Goal: Transaction & Acquisition: Purchase product/service

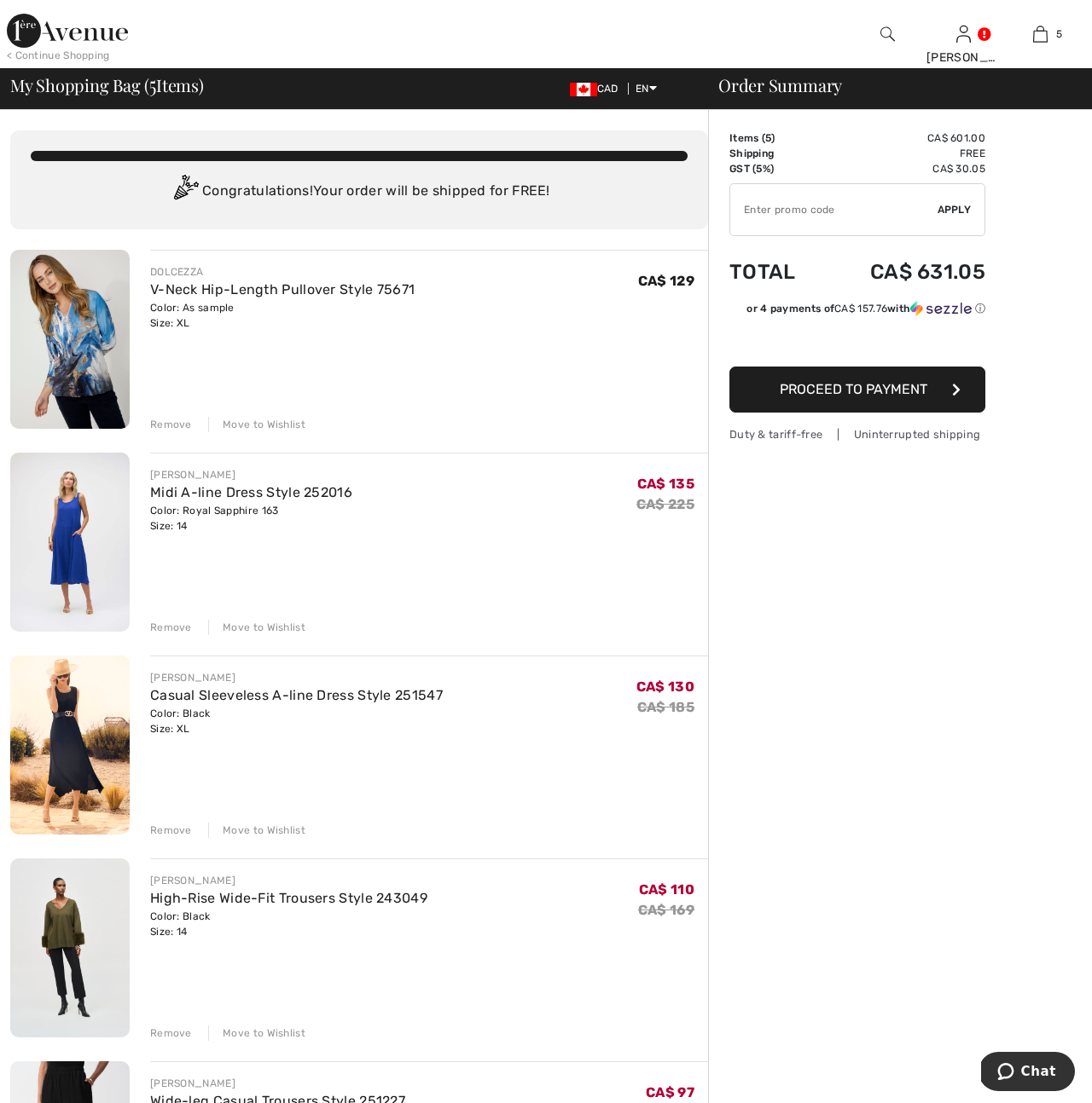
click at [154, 626] on div "Remove" at bounding box center [172, 628] width 42 height 15
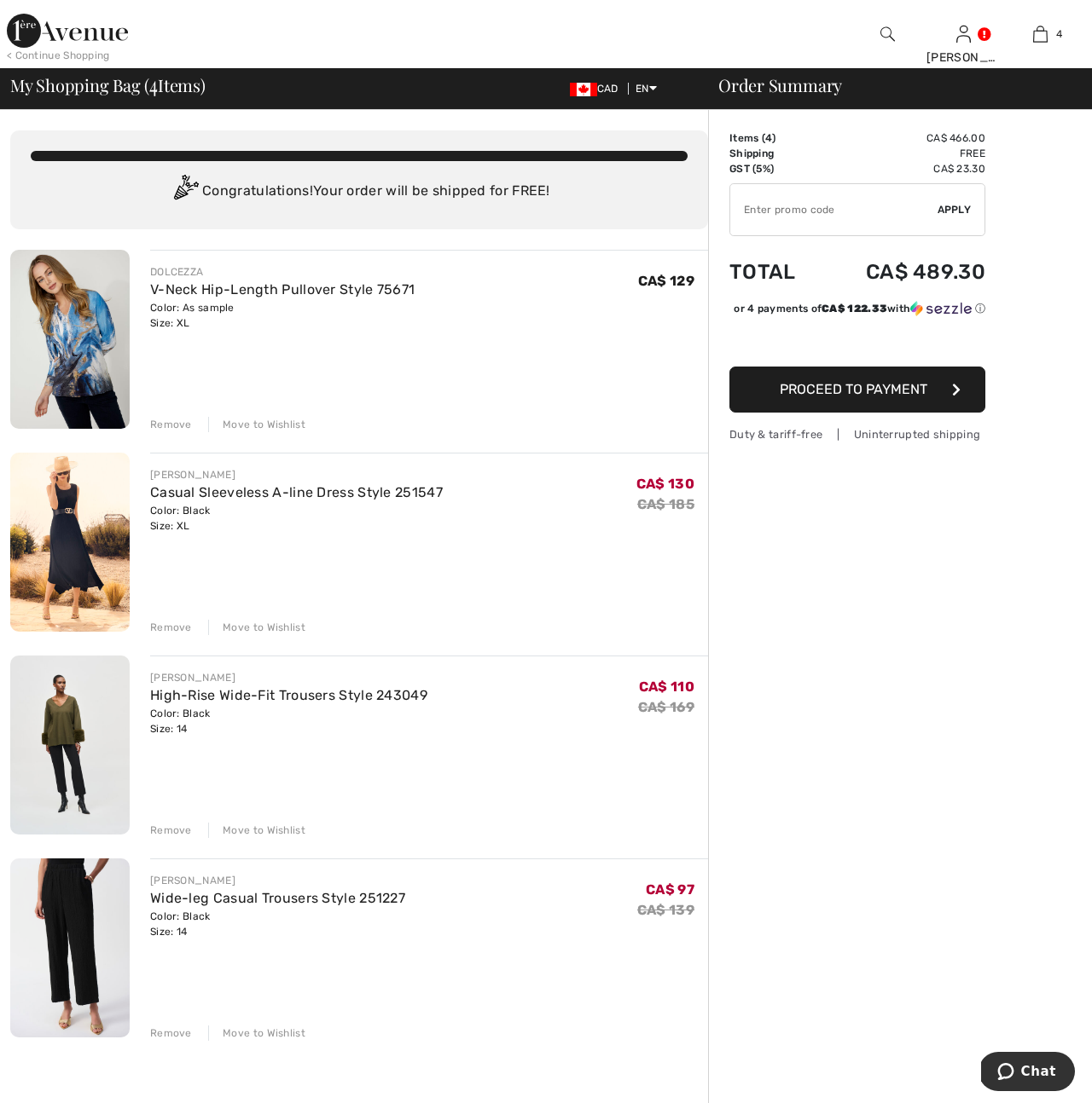
click at [164, 634] on div "Remove" at bounding box center [172, 628] width 42 height 15
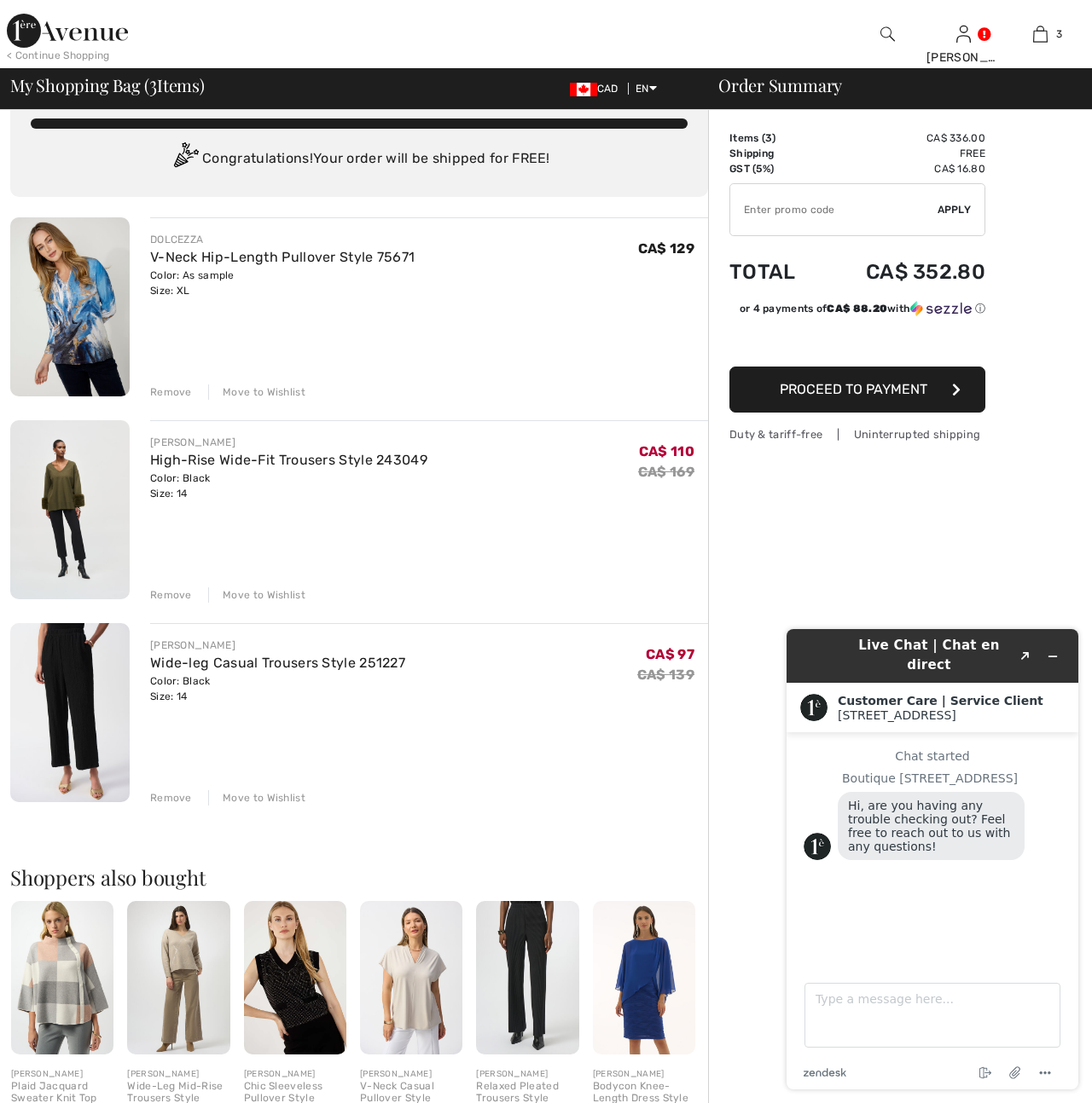
scroll to position [42, 0]
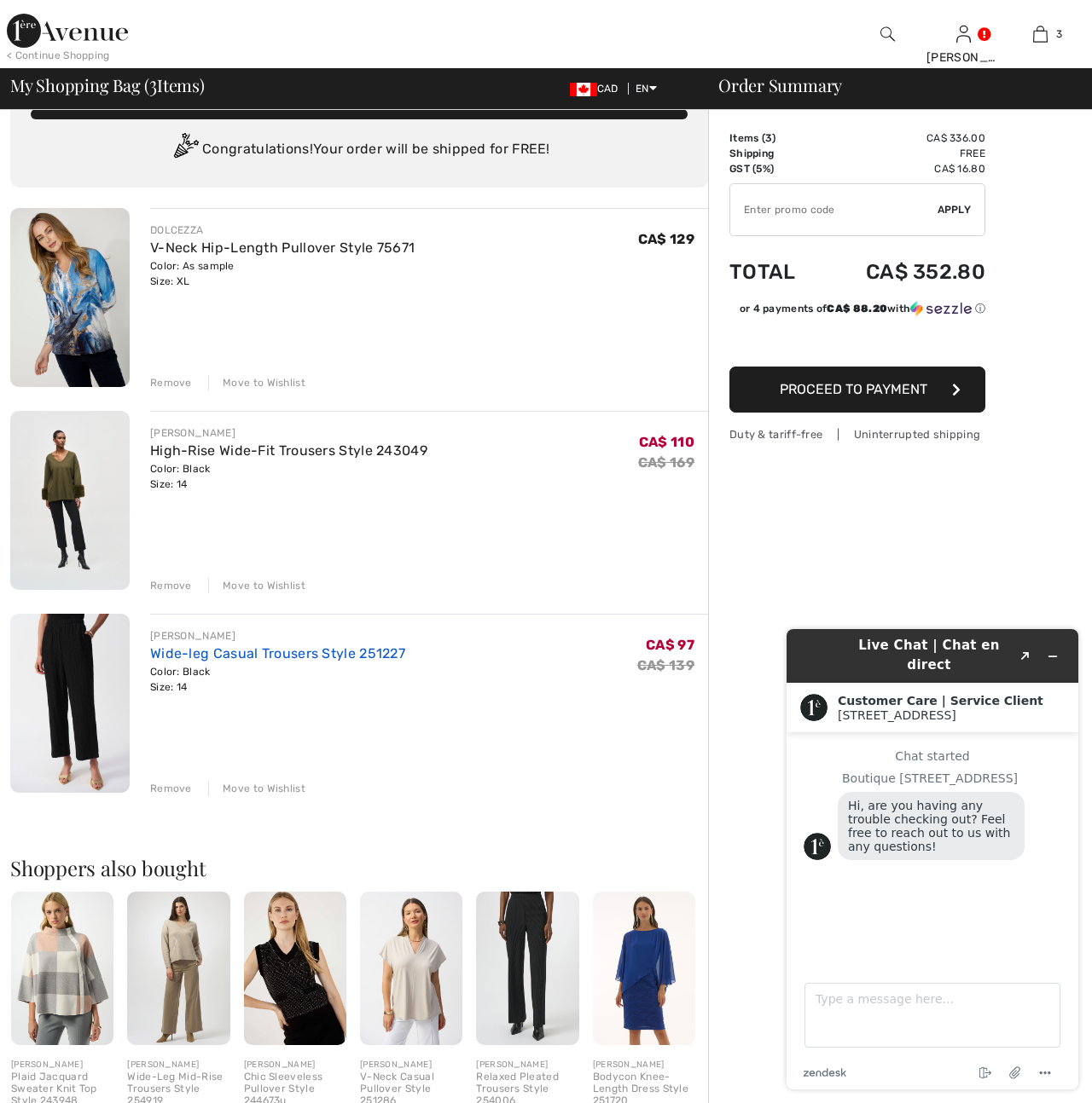
click at [203, 662] on link "Wide-leg Casual Trousers Style 251227" at bounding box center [278, 653] width 255 height 16
click at [171, 452] on link "High-Rise Wide-Fit Trousers Style 243049" at bounding box center [289, 451] width 277 height 16
click at [59, 494] on img at bounding box center [70, 500] width 119 height 179
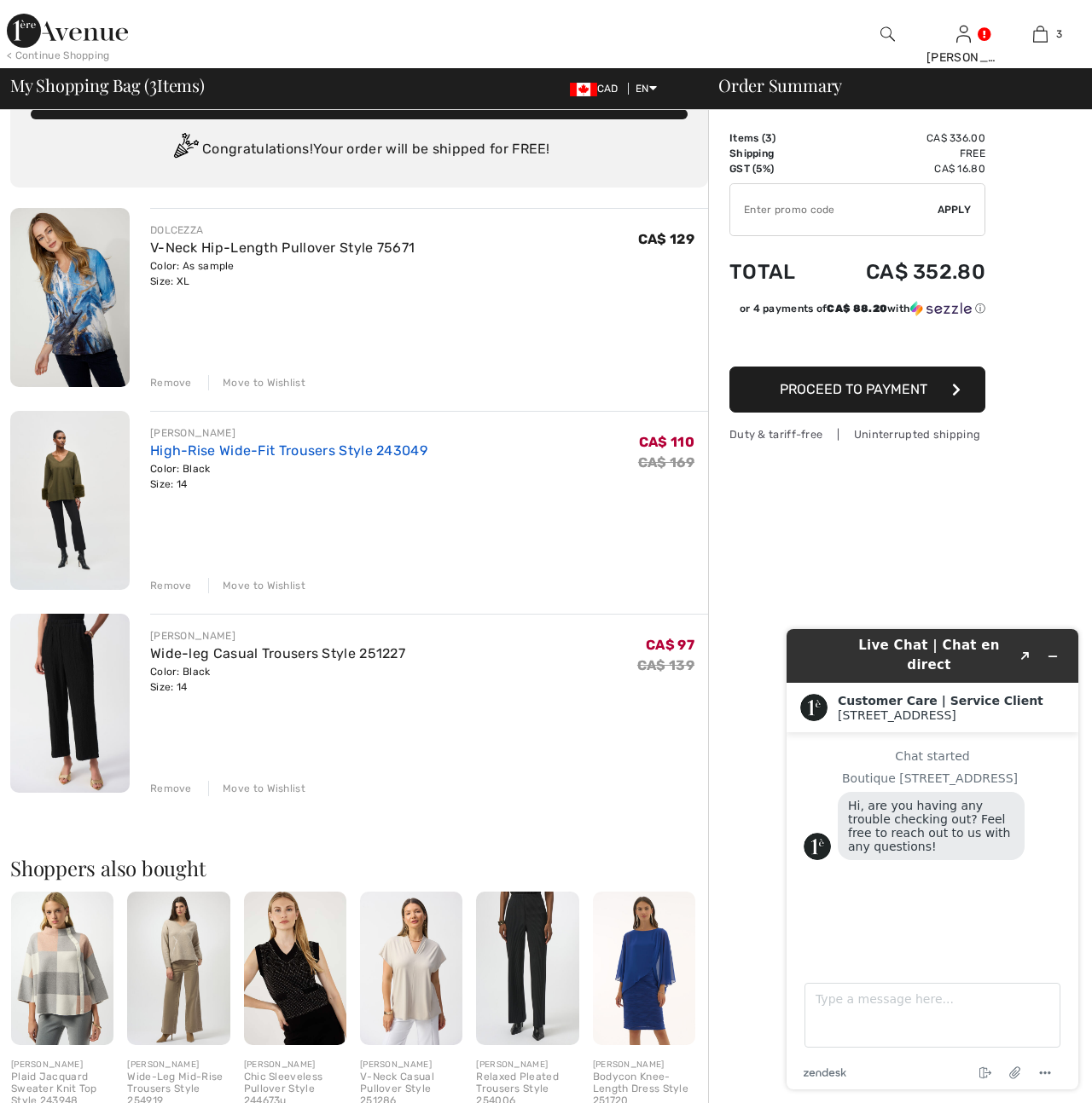
click at [307, 452] on link "High-Rise Wide-Fit Trousers Style 243049" at bounding box center [289, 451] width 277 height 16
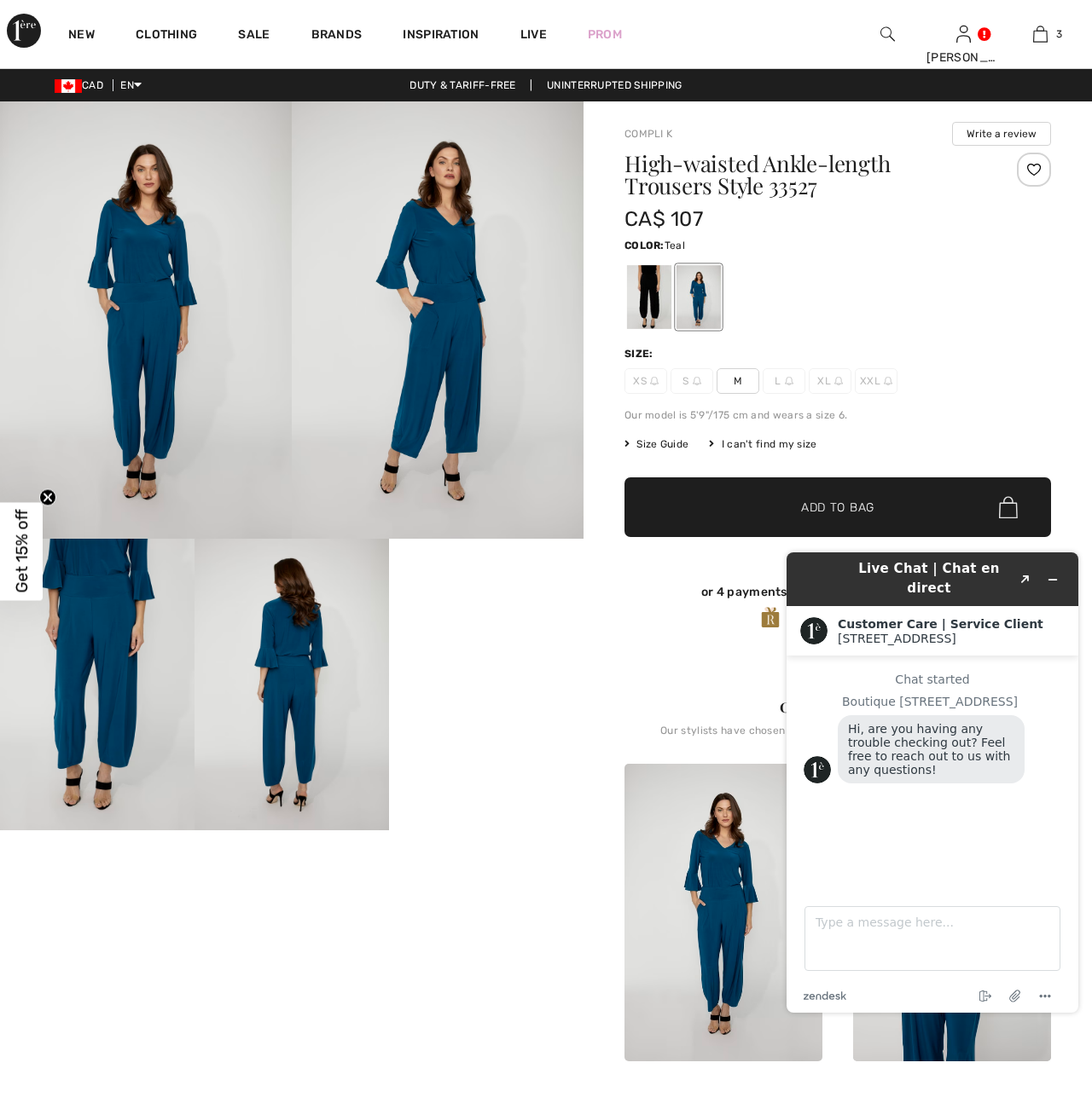
click at [281, 748] on img at bounding box center [292, 685] width 194 height 291
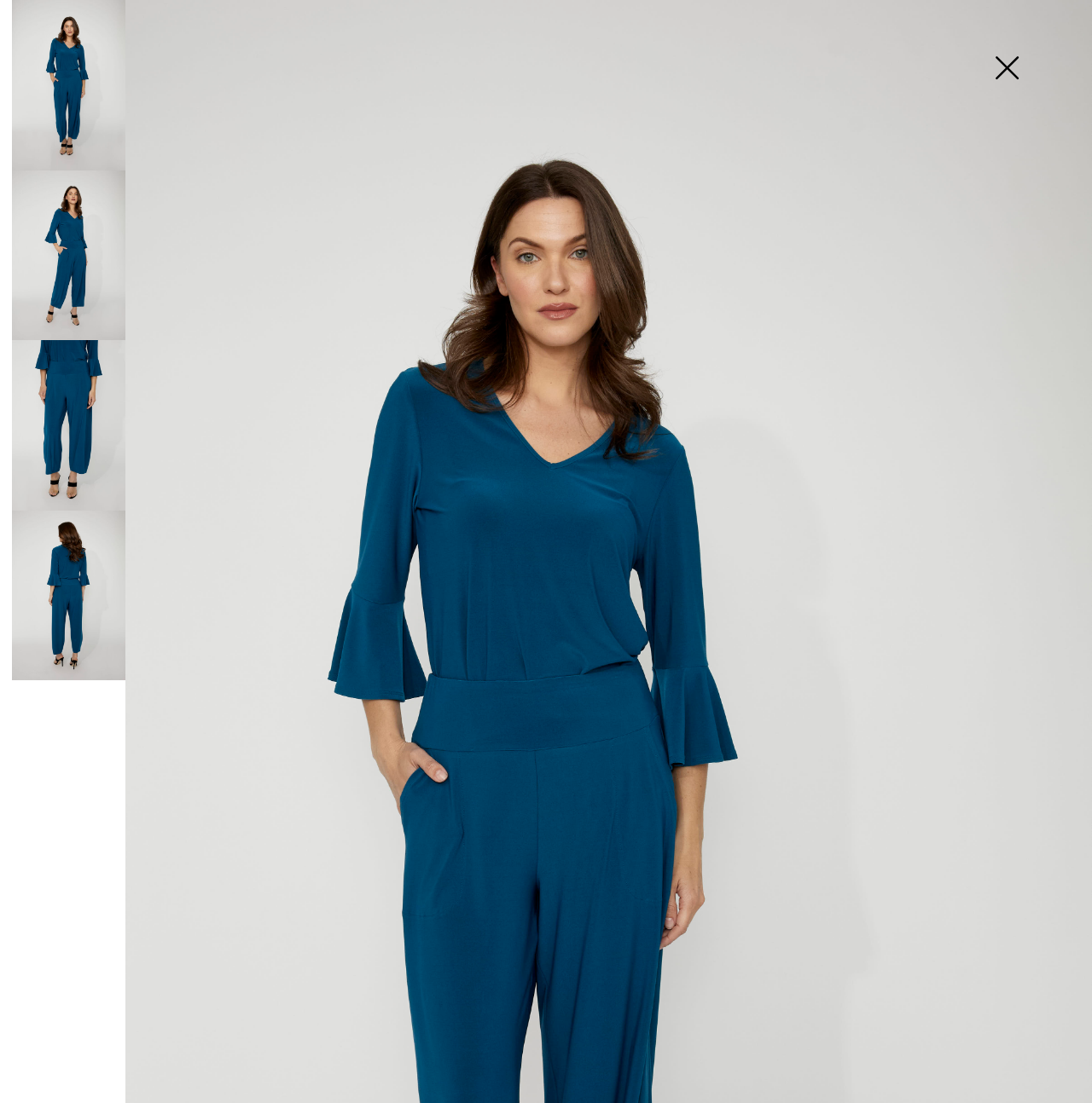
click at [74, 630] on img at bounding box center [69, 595] width 113 height 170
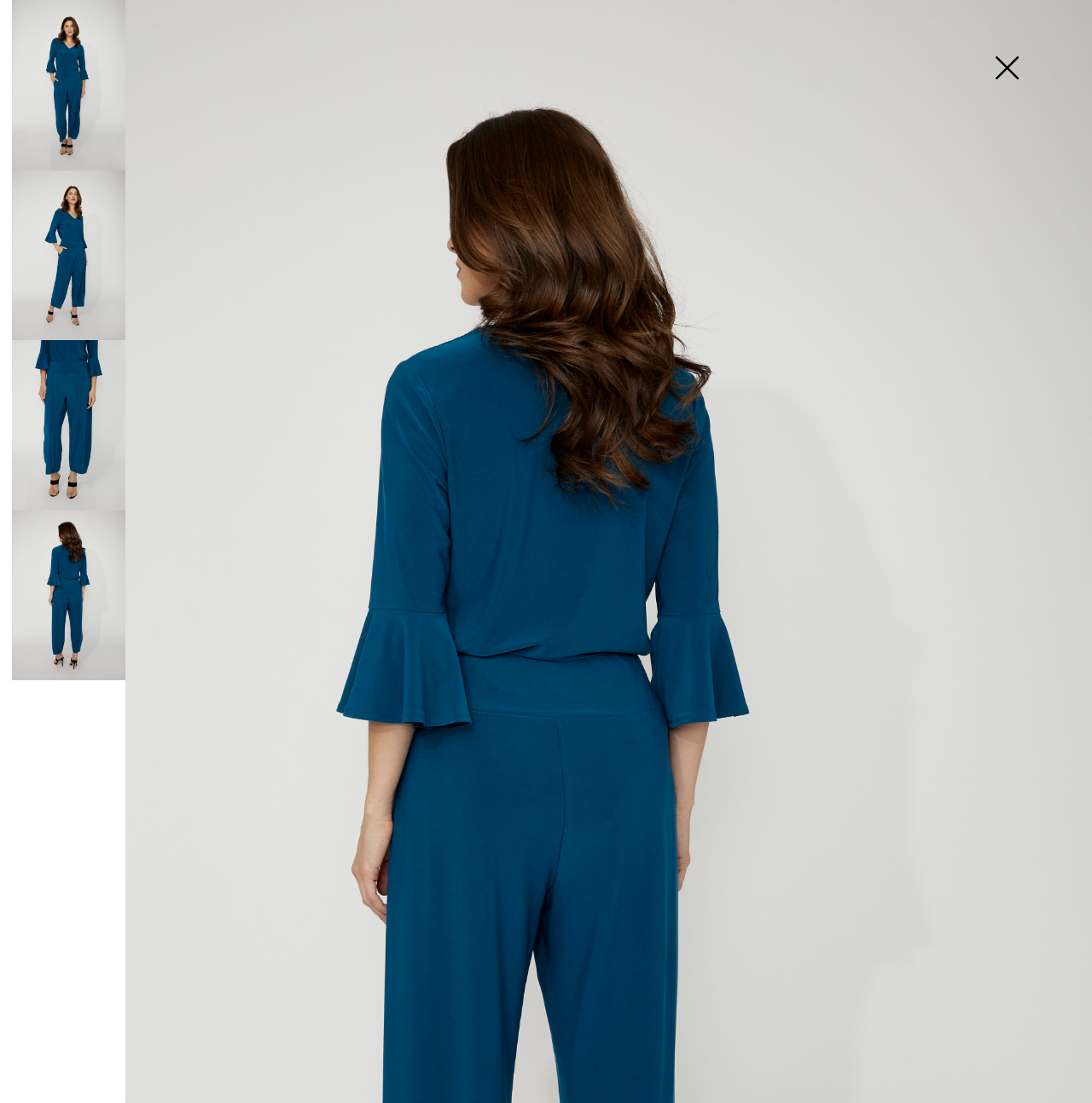
click at [72, 276] on img at bounding box center [69, 255] width 113 height 170
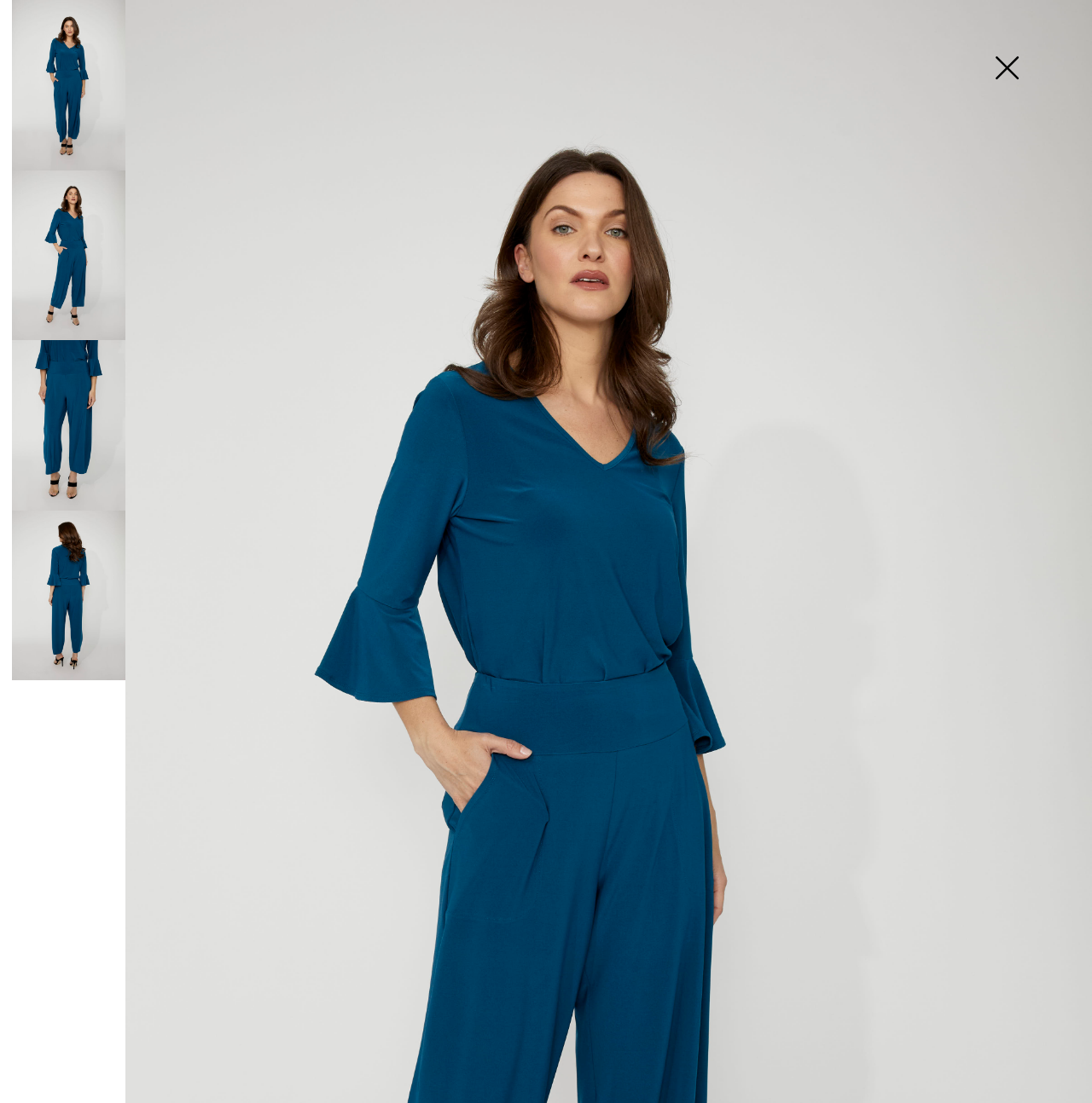
click at [992, 65] on img at bounding box center [1007, 70] width 86 height 88
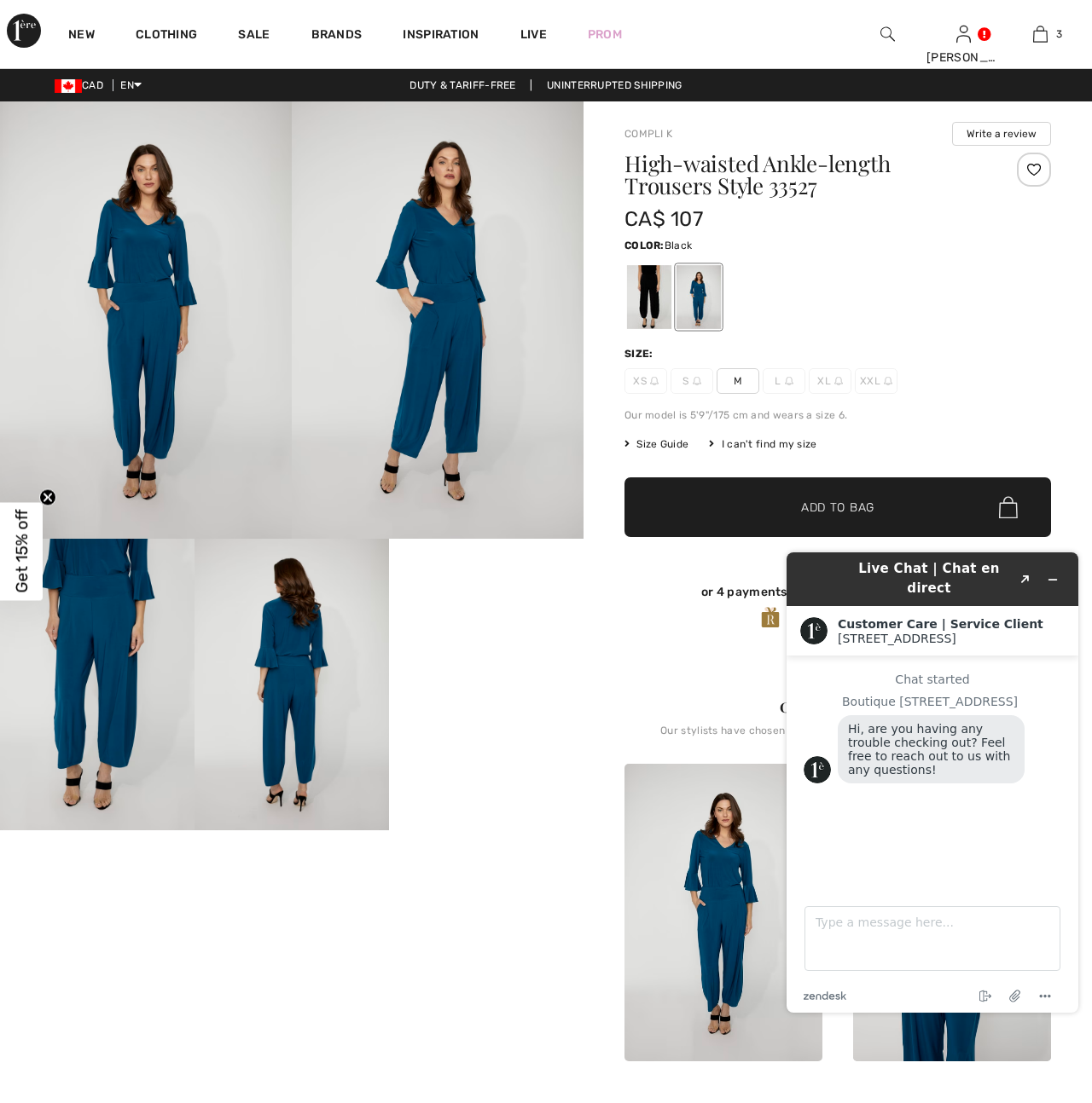
click at [656, 297] on div at bounding box center [649, 296] width 45 height 64
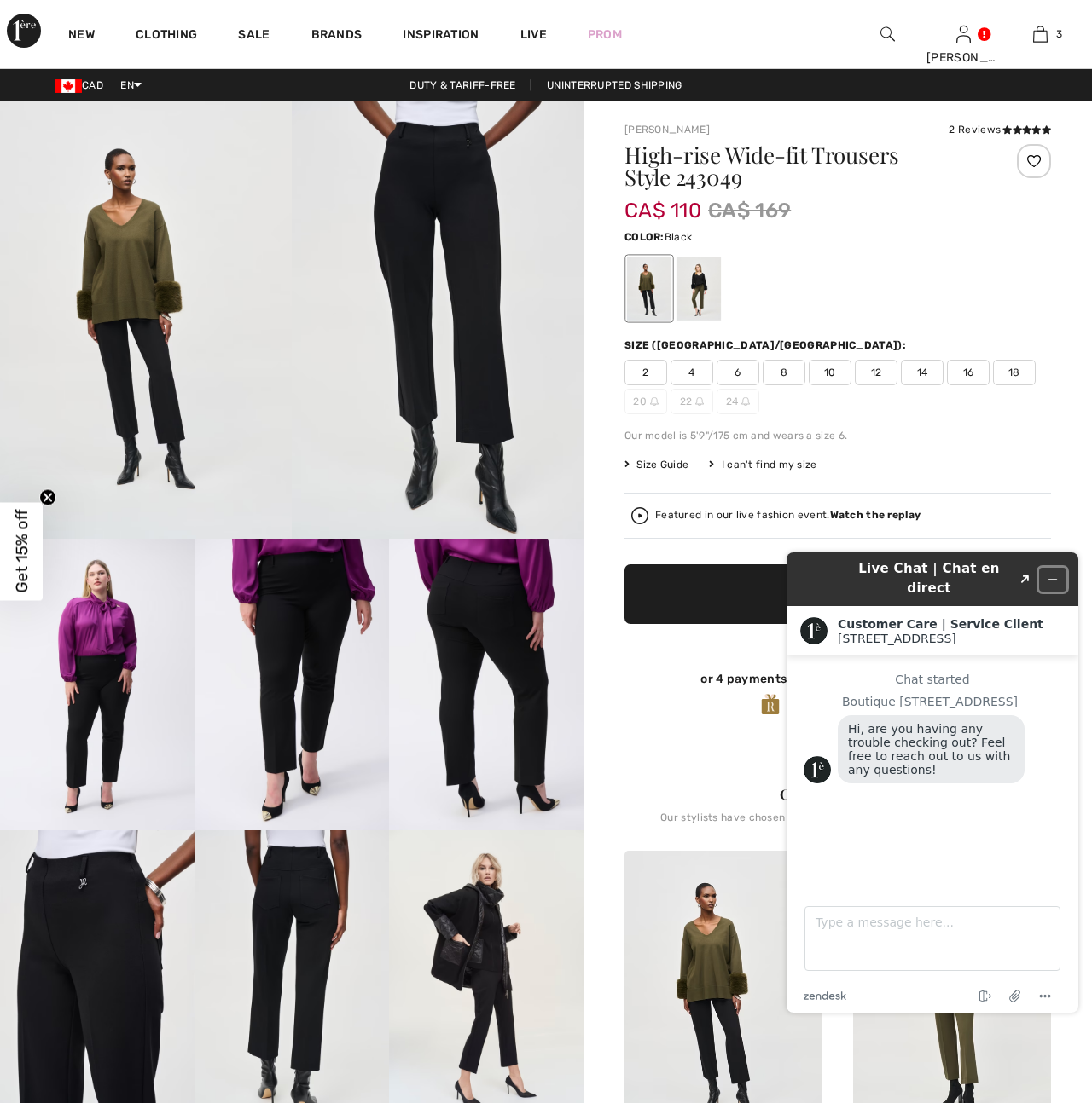
click at [1047, 573] on icon "Minimize widget" at bounding box center [1052, 579] width 12 height 12
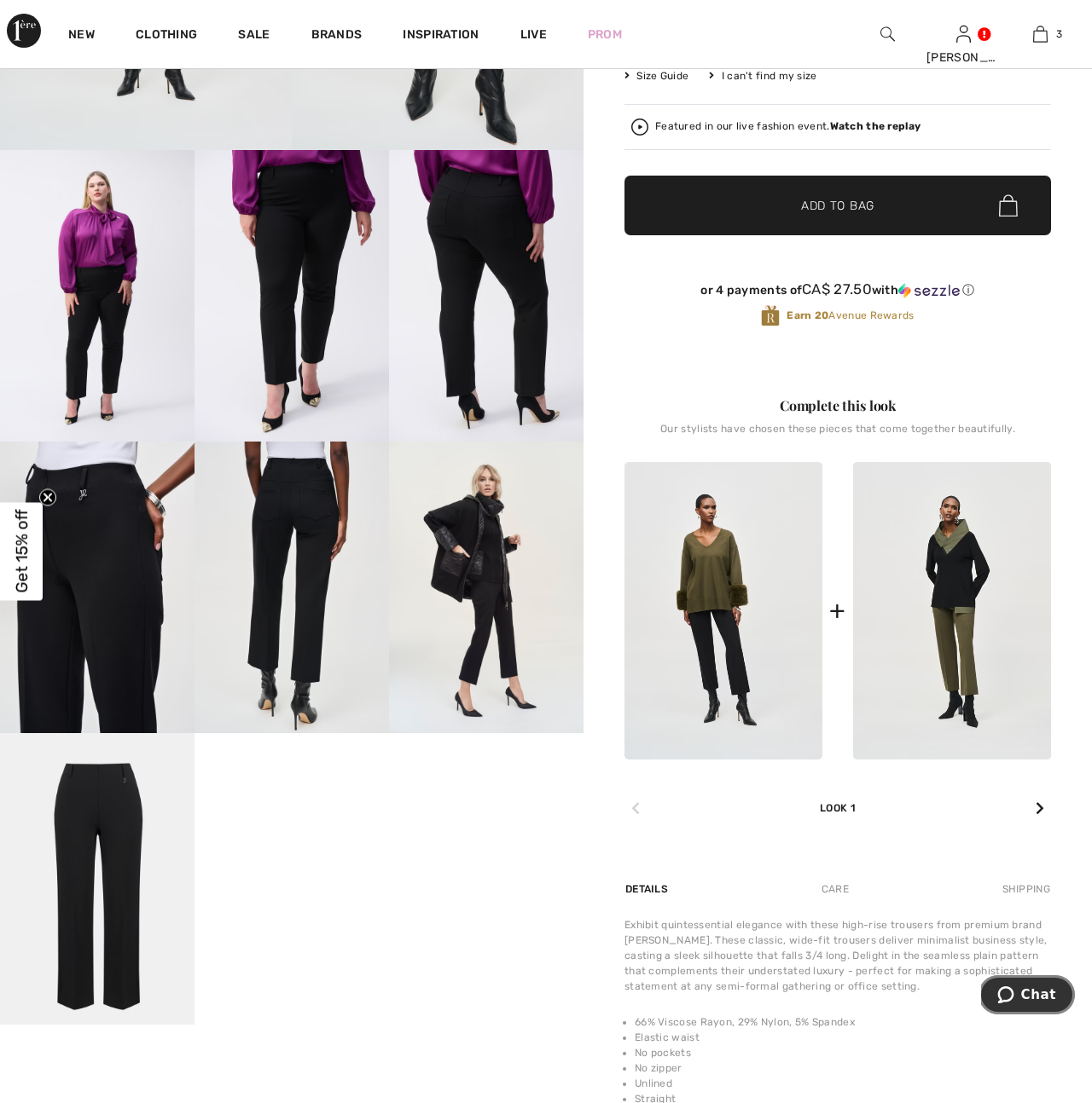
scroll to position [391, 0]
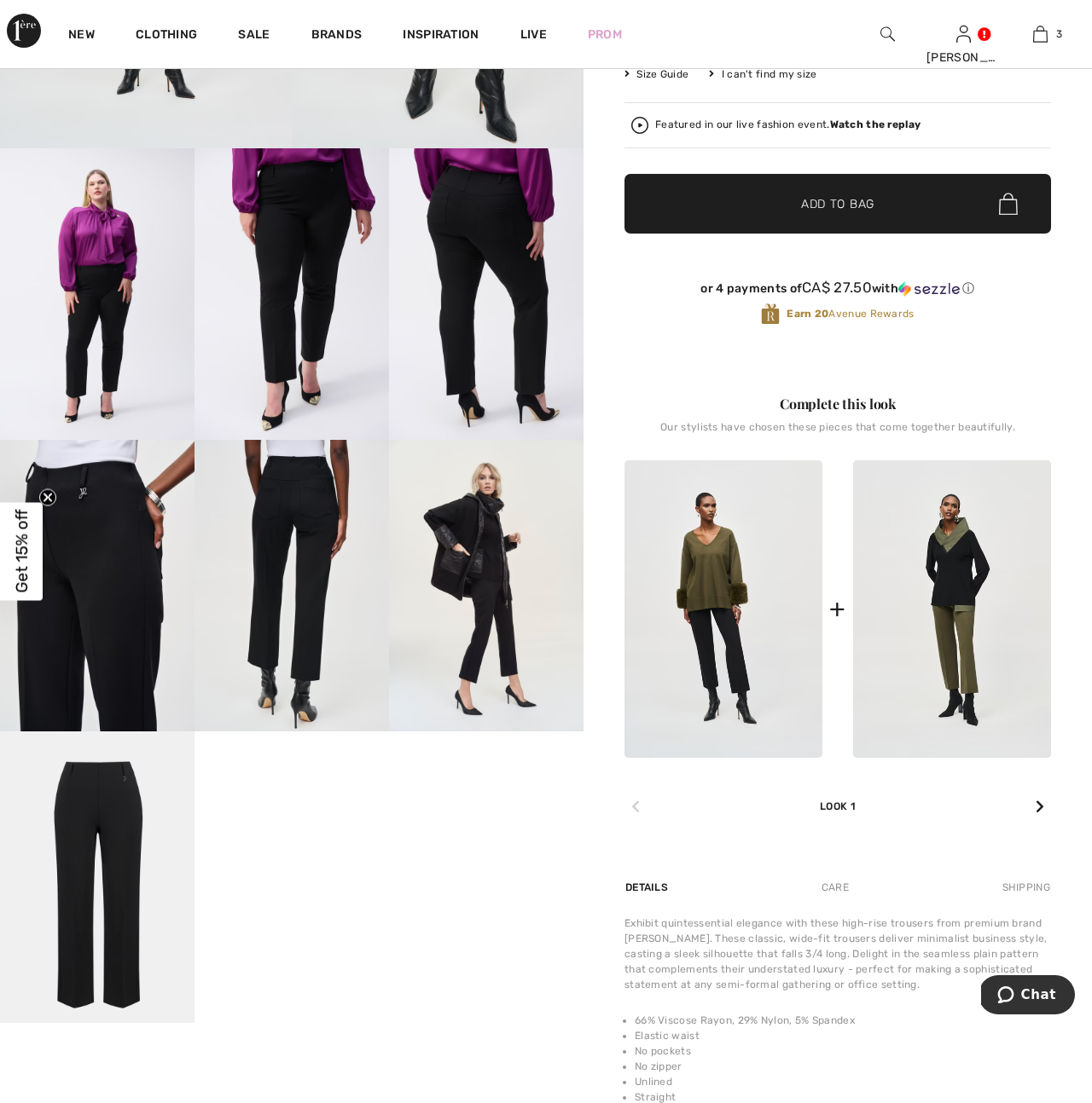
click at [522, 622] on img at bounding box center [486, 586] width 194 height 291
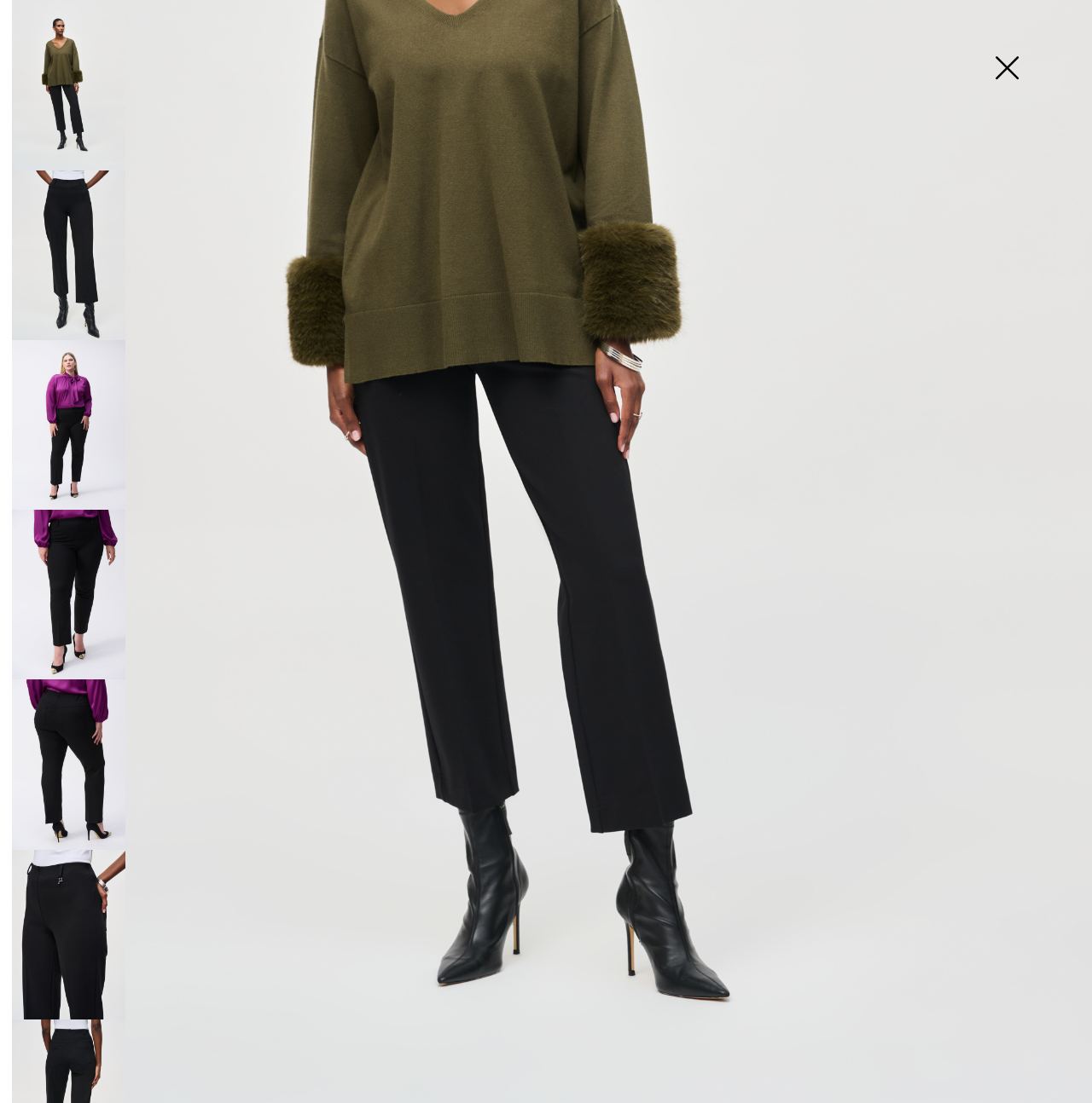
scroll to position [533, 0]
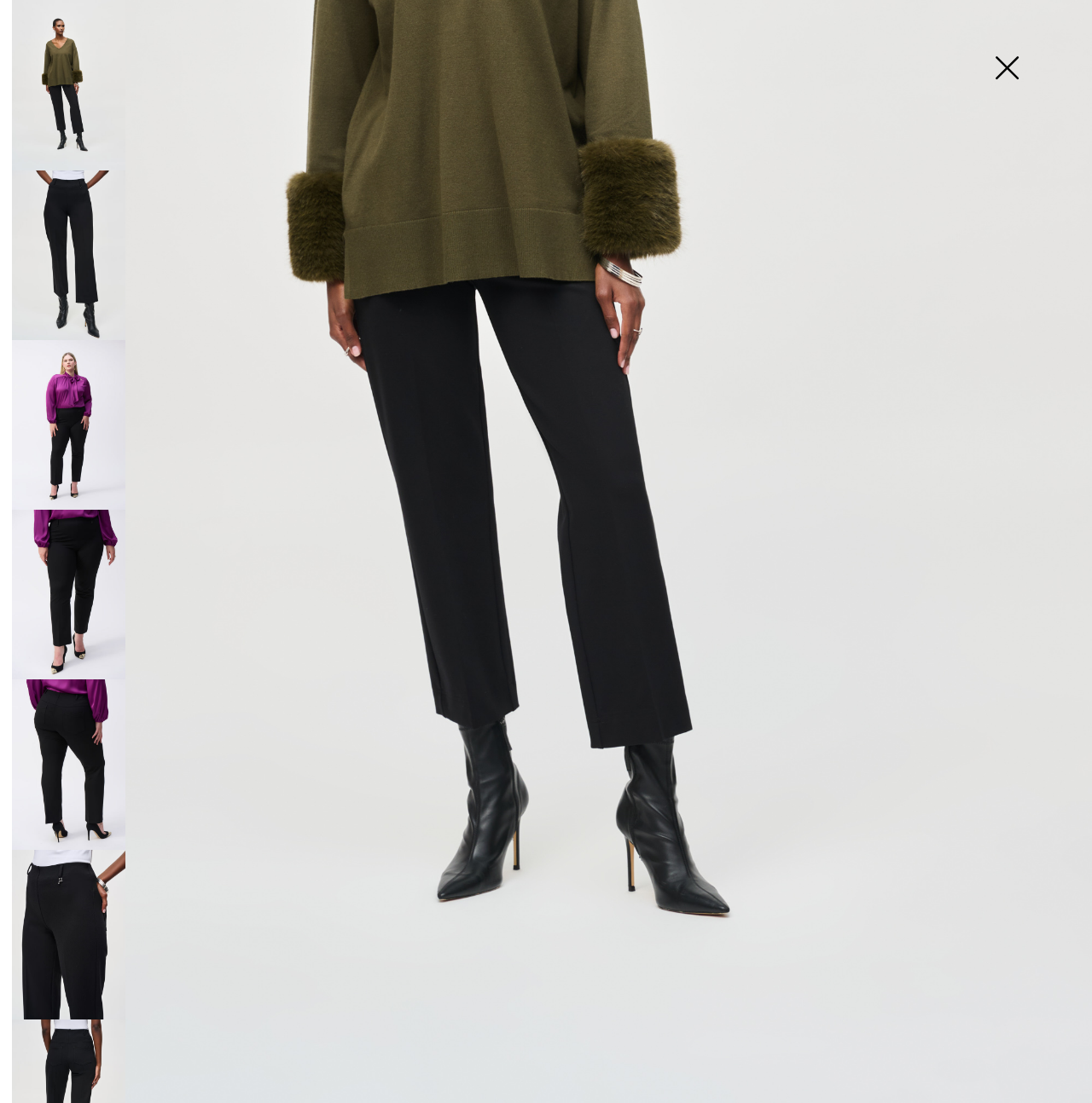
click at [48, 948] on img at bounding box center [69, 935] width 113 height 170
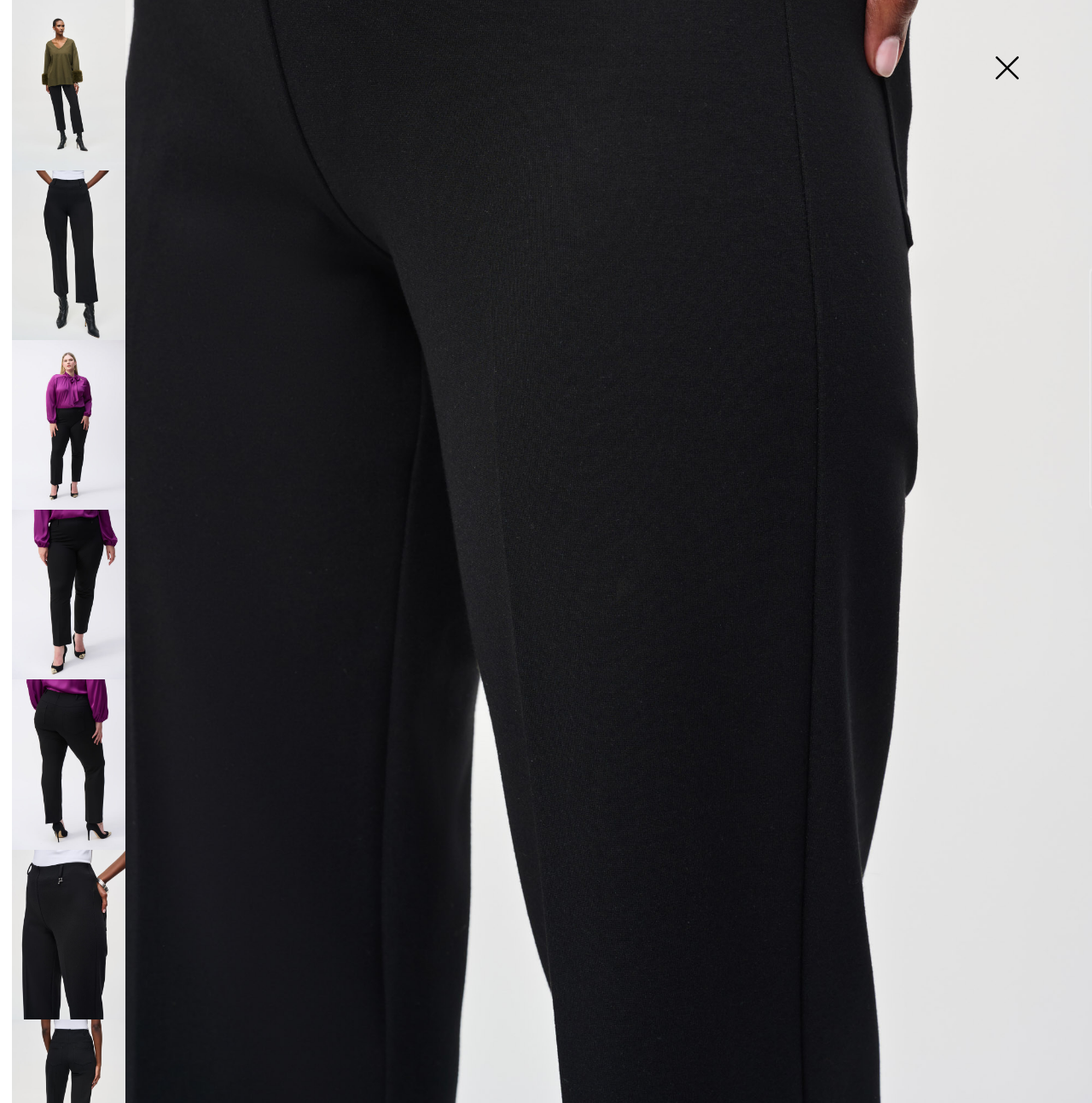
click at [102, 788] on img at bounding box center [69, 764] width 113 height 170
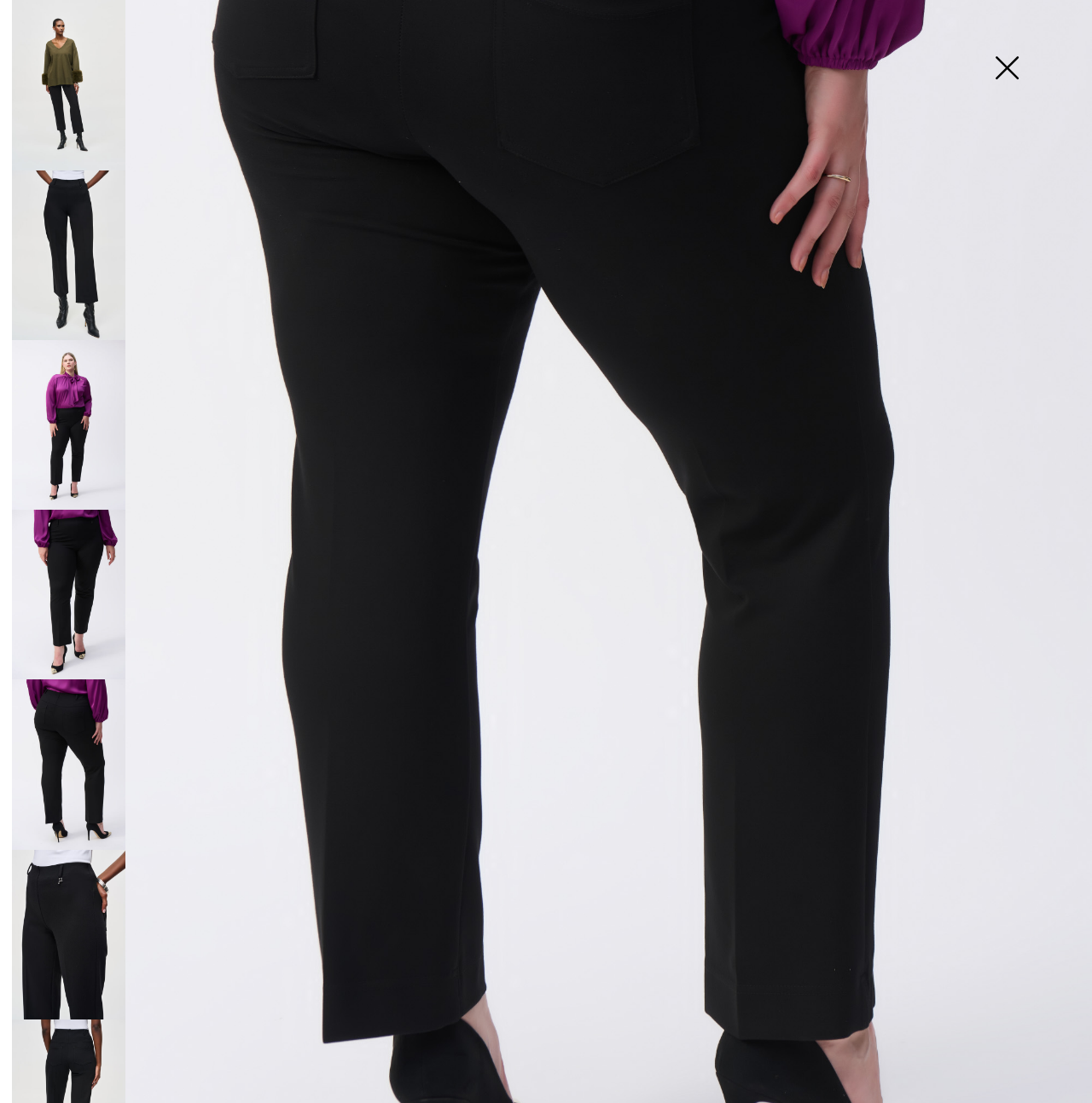
scroll to position [0, 0]
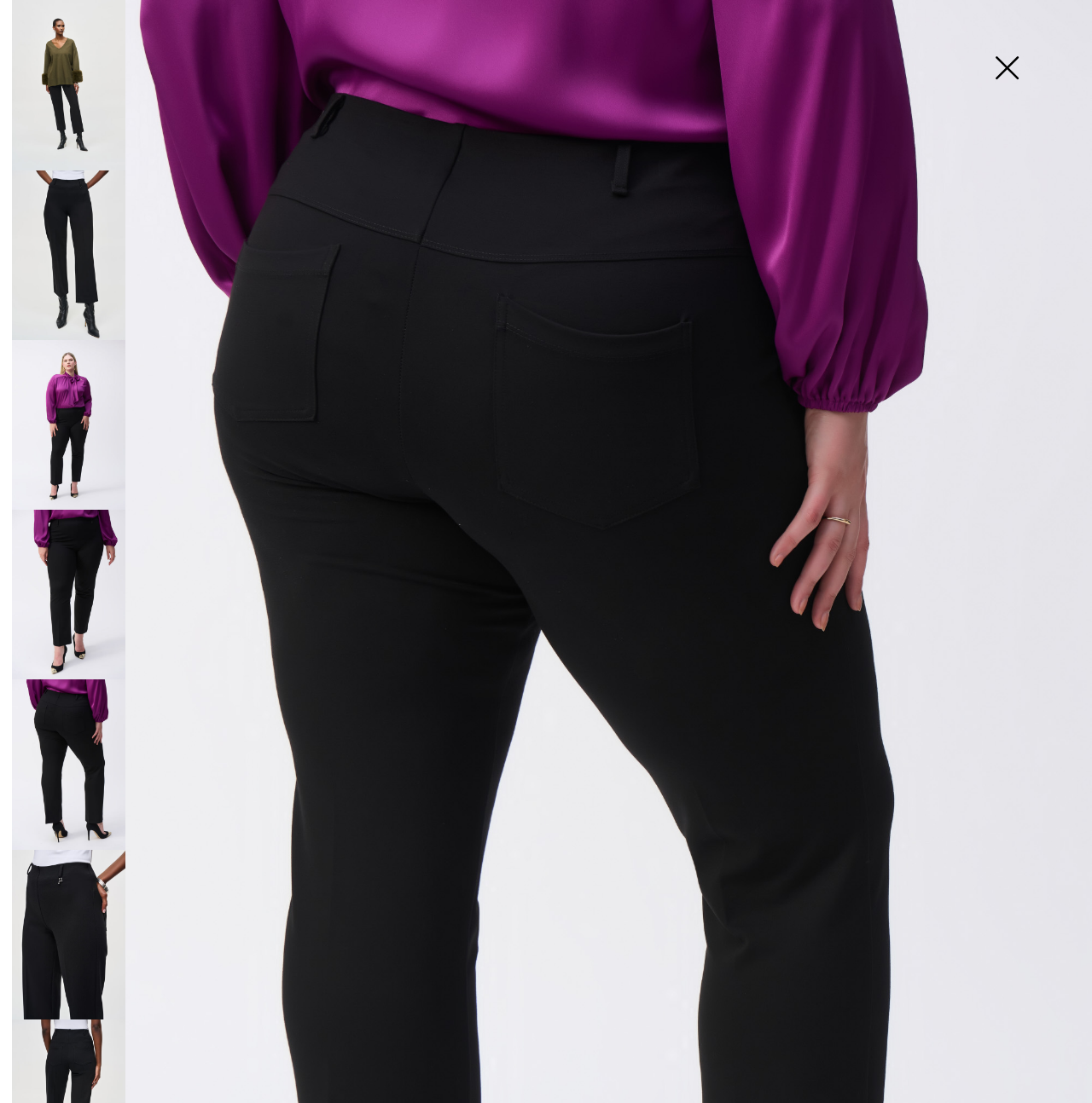
click at [1021, 70] on img at bounding box center [1007, 70] width 86 height 88
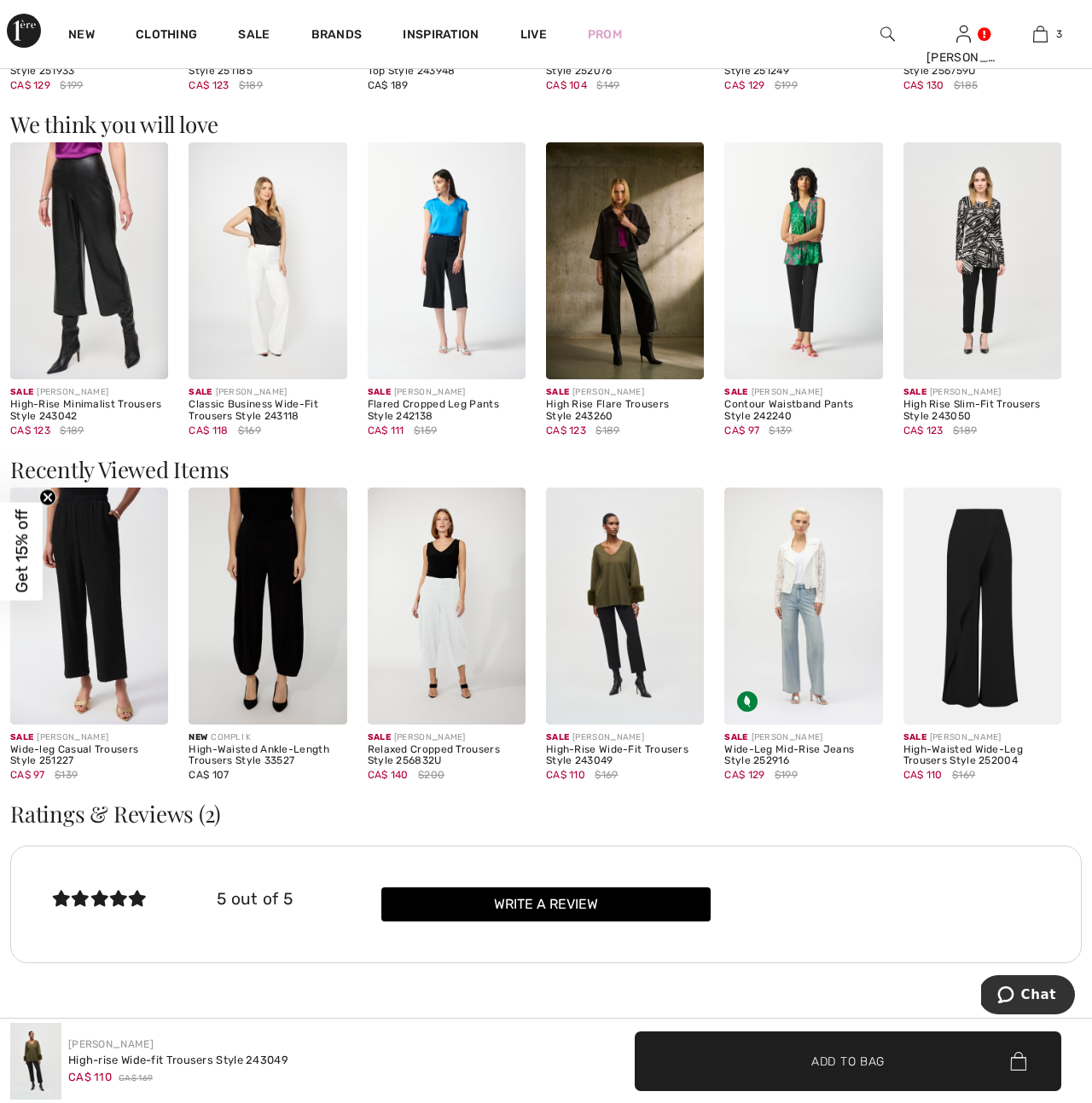
scroll to position [1947, 0]
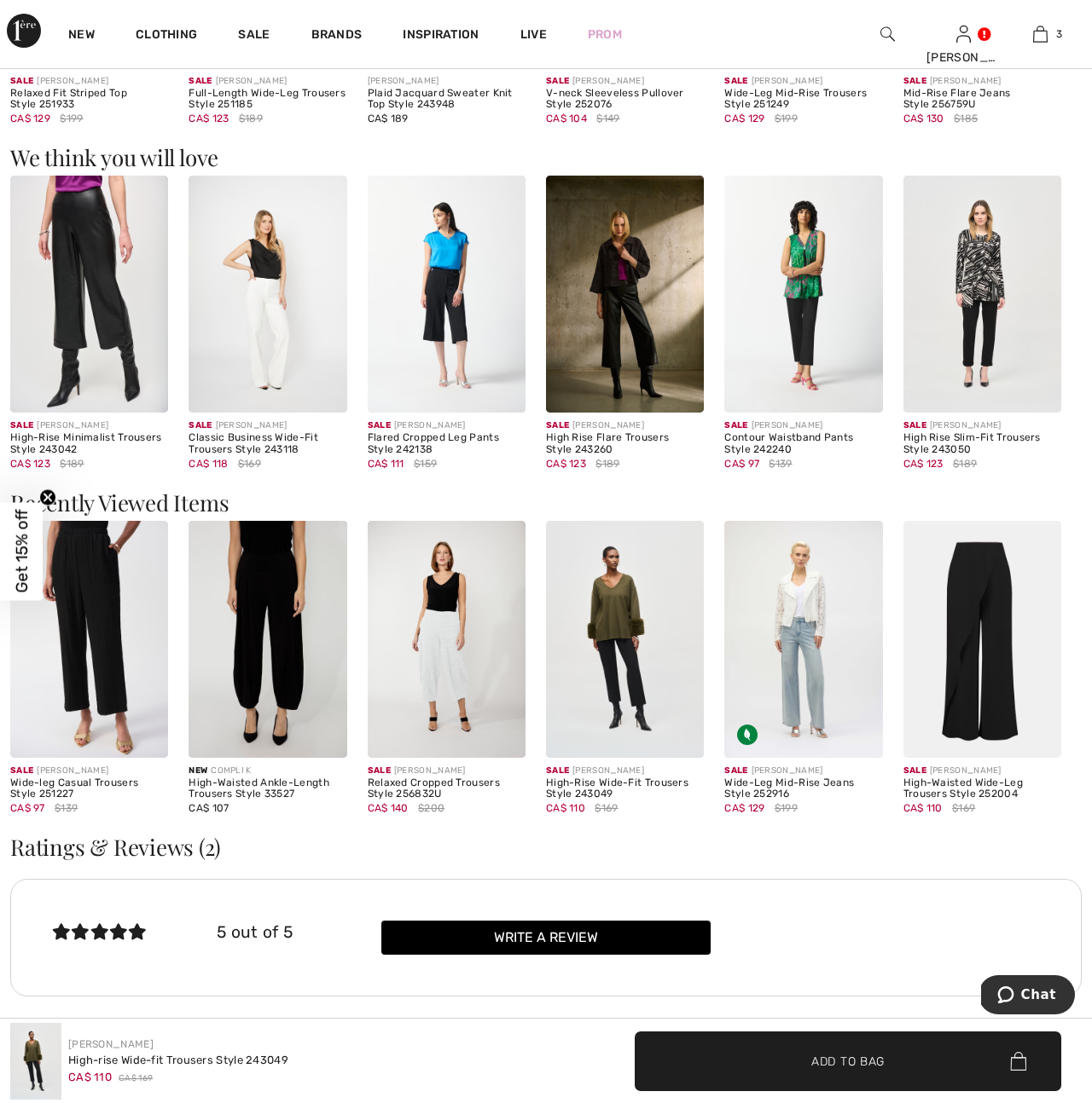
click at [100, 648] on img at bounding box center [90, 639] width 158 height 237
click at [74, 704] on img at bounding box center [90, 639] width 158 height 237
click at [19, 566] on span "Get 15% off" at bounding box center [22, 552] width 20 height 84
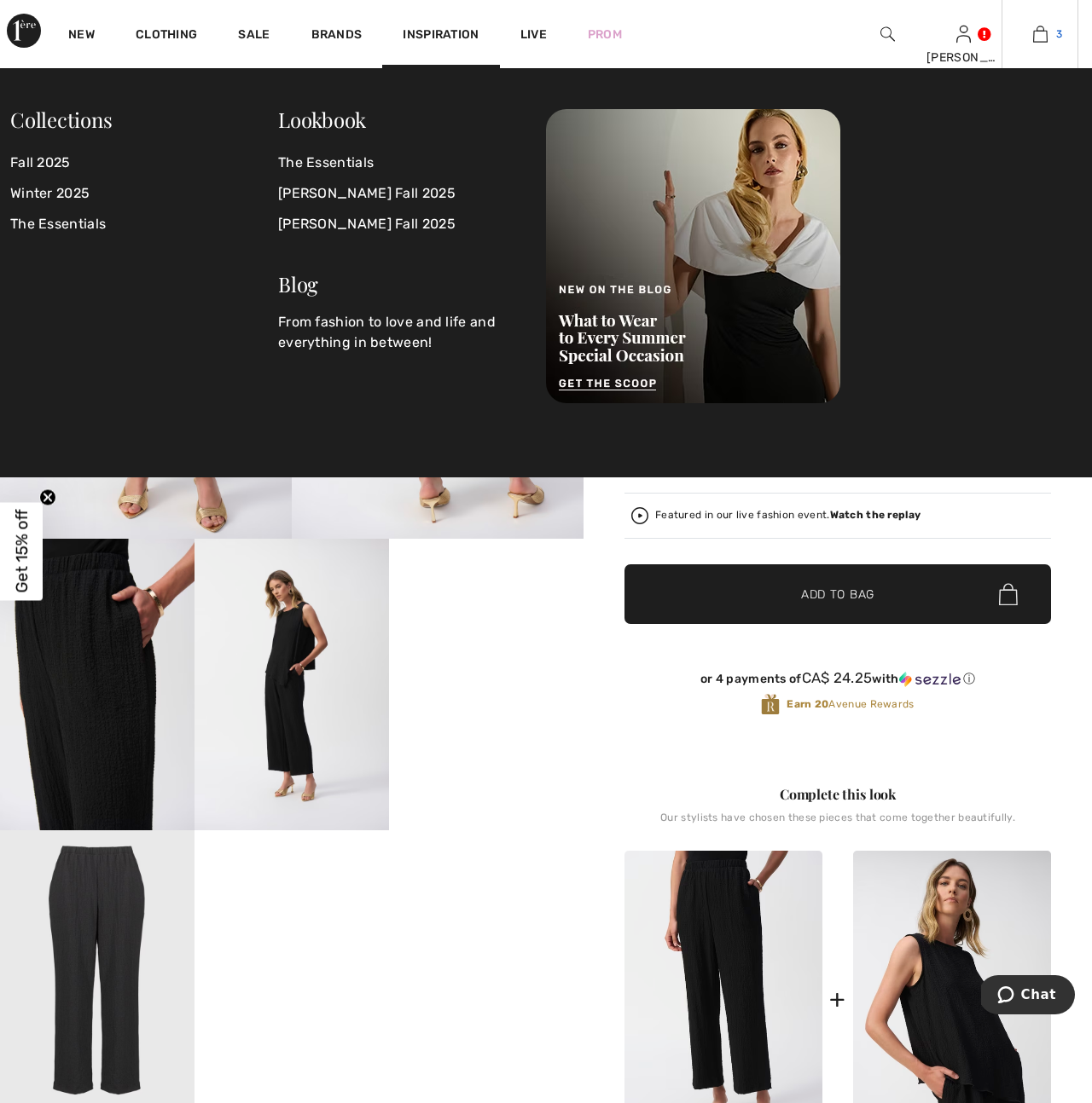
click at [1045, 33] on img at bounding box center [1040, 33] width 14 height 20
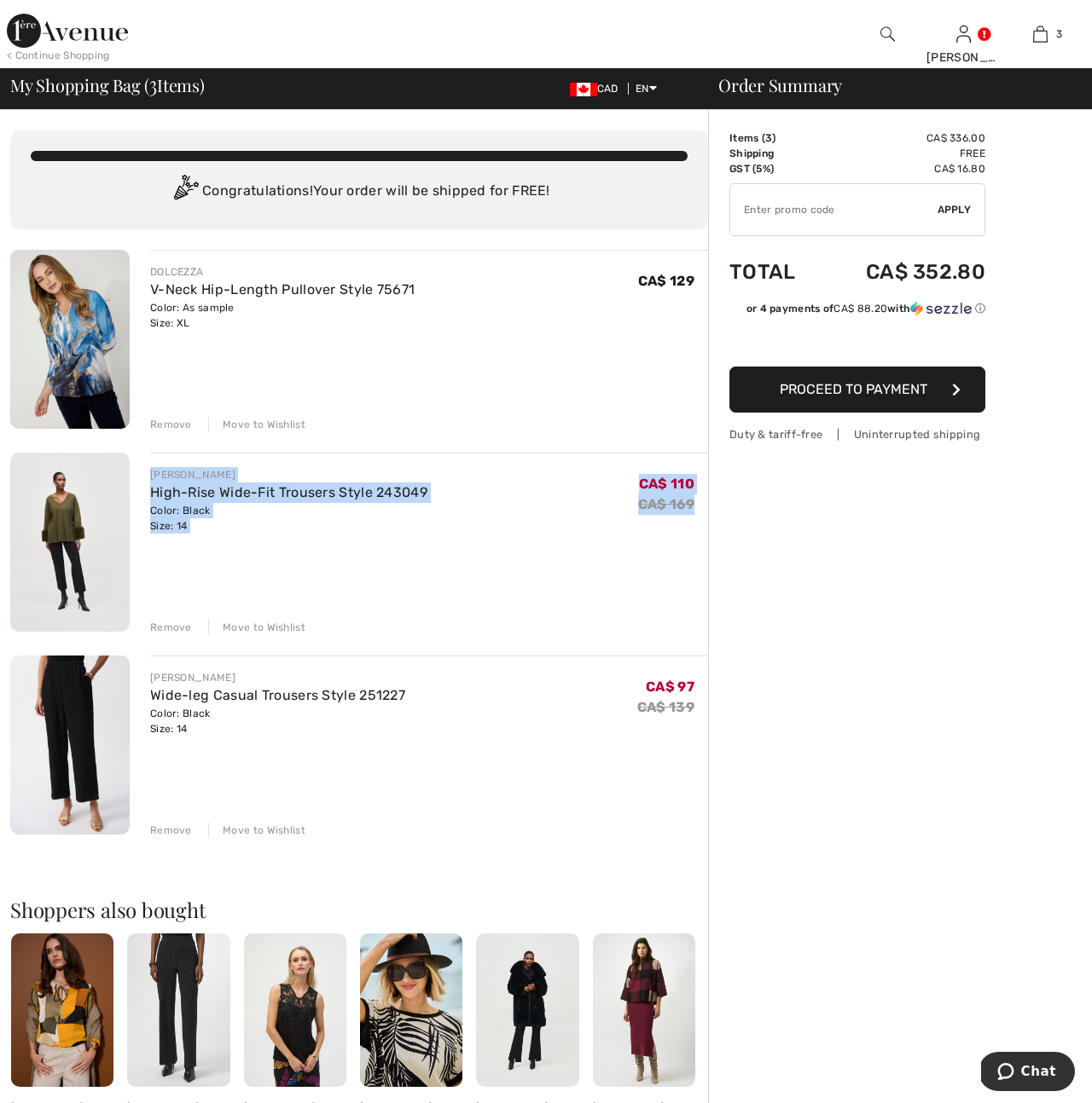
drag, startPoint x: 151, startPoint y: 476, endPoint x: 580, endPoint y: 534, distance: 432.9
click at [580, 534] on div "[PERSON_NAME] High-Rise Wide-Fit Trousers Style 243049 Color: Black Size: 14 Fi…" at bounding box center [429, 544] width 557 height 183
copy div "[PERSON_NAME] High-Rise Wide-Fit Trousers Style 243049 Color: Black Size: 14 Fi…"
